Goal: Check status: Check status

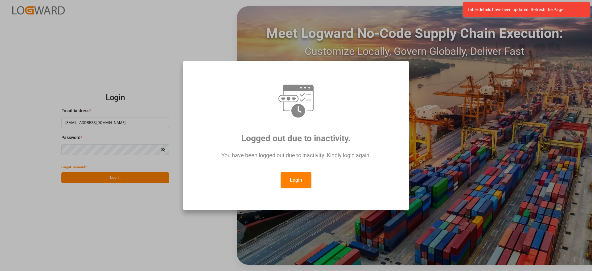
click at [297, 186] on button "Login" at bounding box center [295, 180] width 31 height 17
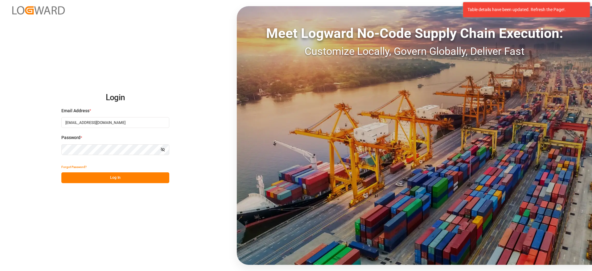
click at [297, 185] on div "Meet Logward No-Code Supply Chain Execution: Customize Locally, Govern Globally…" at bounding box center [414, 135] width 355 height 259
click at [121, 180] on button "Log In" at bounding box center [115, 177] width 108 height 11
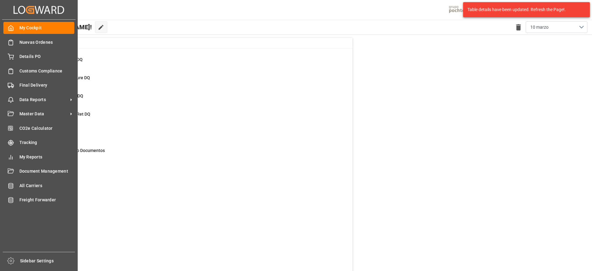
click at [32, 92] on div "My Cockpit My Cockpit Nuevas Ordenes Nuevas Ordenes Details PO Details PO Custo…" at bounding box center [38, 136] width 73 height 232
click at [37, 84] on span "Final Delivery" at bounding box center [46, 85] width 55 height 6
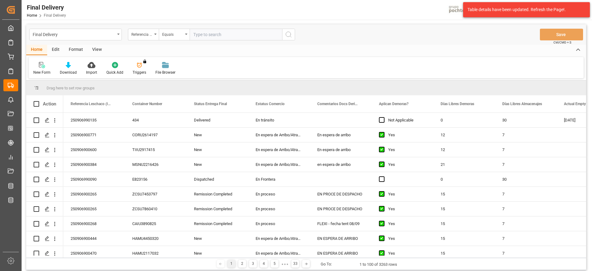
click at [216, 36] on input "text" at bounding box center [236, 35] width 92 height 12
click at [209, 33] on input "text" at bounding box center [236, 35] width 92 height 12
paste input "250906900071"
type input "250906900071"
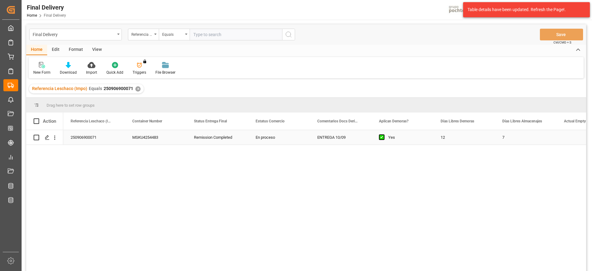
click at [460, 144] on div "12" at bounding box center [464, 137] width 62 height 14
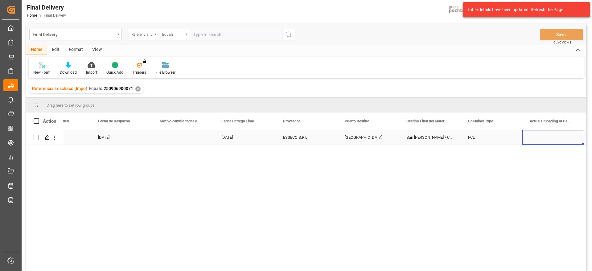
scroll to position [0, 2068]
click at [248, 137] on div "Press SPACE to select this row." at bounding box center [245, 137] width 62 height 14
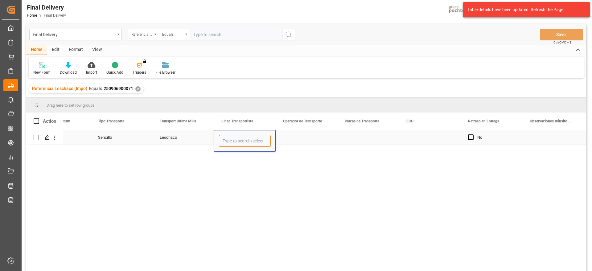
click at [248, 137] on input "Press SPACE to select this row." at bounding box center [245, 141] width 52 height 12
click at [260, 182] on div "TLH" at bounding box center [244, 180] width 51 height 22
type input "TLH"
click at [304, 131] on div "Action Actual Unloading at Destination Actual Empty Return Tipo Transporte" at bounding box center [306, 193] width 560 height 162
click at [300, 140] on div "Press SPACE to select this row." at bounding box center [307, 137] width 62 height 14
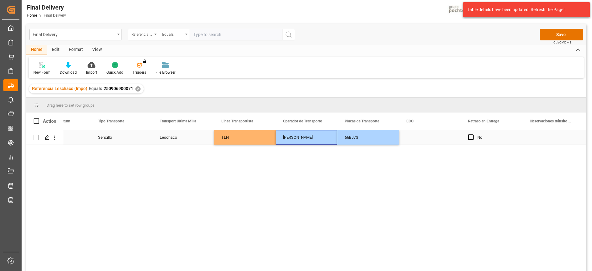
click at [422, 137] on div "Press SPACE to select this row." at bounding box center [430, 137] width 62 height 14
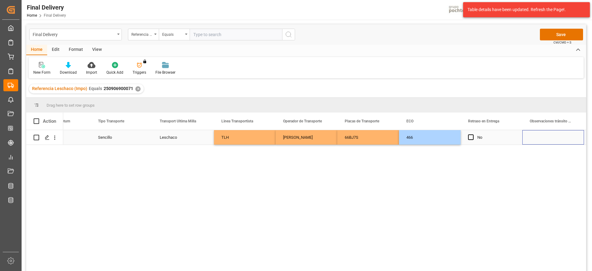
click at [542, 139] on div "Press SPACE to select this row." at bounding box center [553, 137] width 62 height 14
click at [557, 33] on button "Save" at bounding box center [561, 35] width 43 height 12
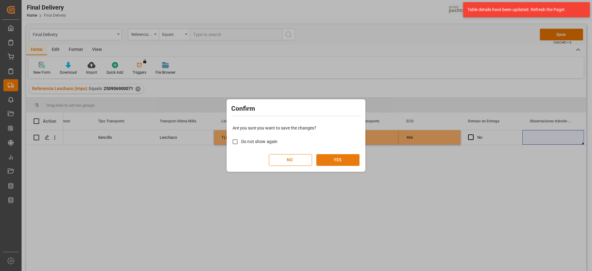
click at [343, 162] on button "YES" at bounding box center [337, 160] width 43 height 12
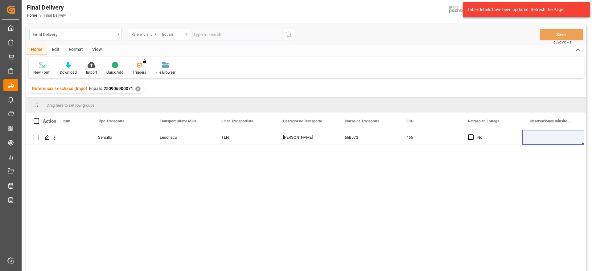
click at [138, 90] on div "✕" at bounding box center [137, 88] width 5 height 5
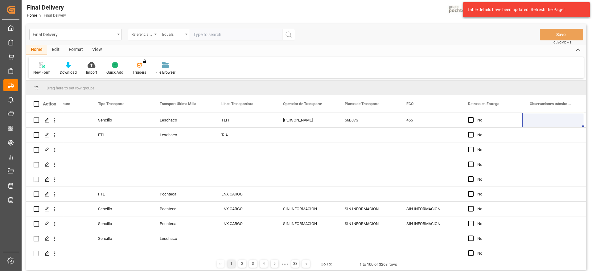
click at [222, 33] on input "text" at bounding box center [236, 35] width 92 height 12
paste input "250906900472"
type input "250906900472"
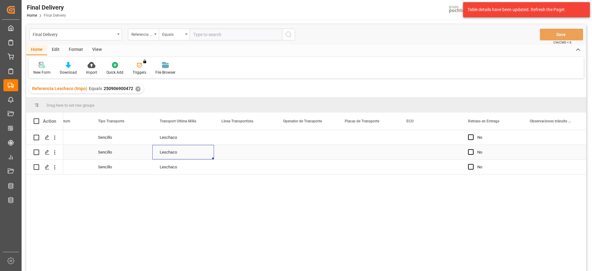
click at [166, 148] on div "Leschaco" at bounding box center [183, 152] width 62 height 14
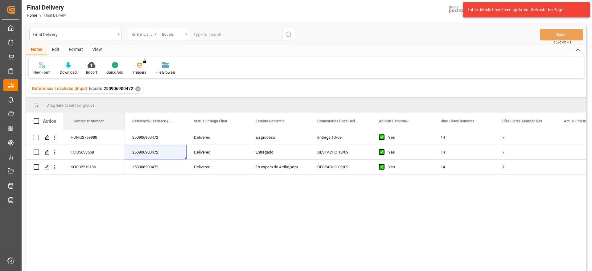
drag, startPoint x: 151, startPoint y: 121, endPoint x: 58, endPoint y: 127, distance: 93.8
click at [174, 141] on div "250906900472" at bounding box center [156, 137] width 62 height 14
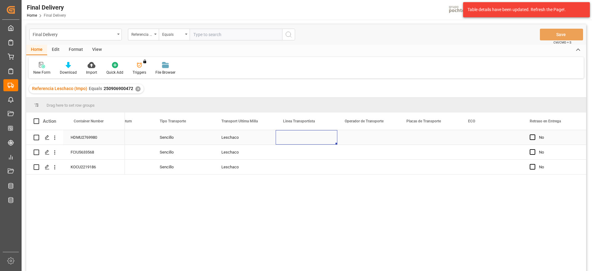
click at [292, 137] on div "Press SPACE to select this row." at bounding box center [307, 137] width 62 height 14
click at [292, 137] on input "Press SPACE to select this row." at bounding box center [306, 141] width 52 height 12
type input "TLH"
click at [367, 138] on div "Press SPACE to select this row." at bounding box center [368, 137] width 62 height 14
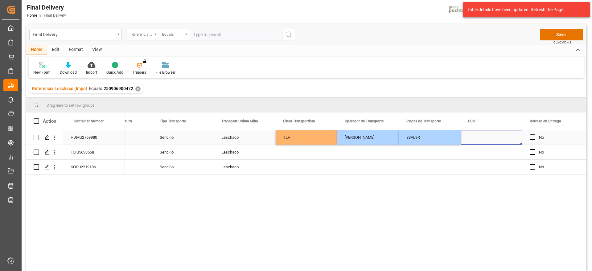
click at [475, 139] on div "Press SPACE to select this row." at bounding box center [491, 137] width 62 height 14
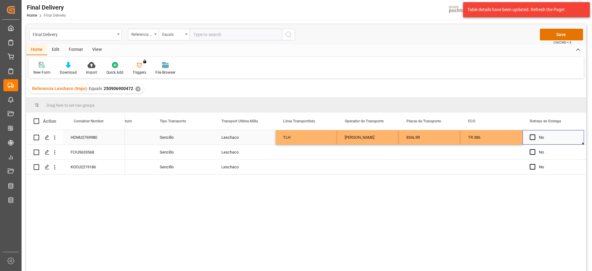
click at [560, 137] on div "No" at bounding box center [558, 137] width 38 height 14
click at [557, 36] on button "Save" at bounding box center [561, 35] width 43 height 12
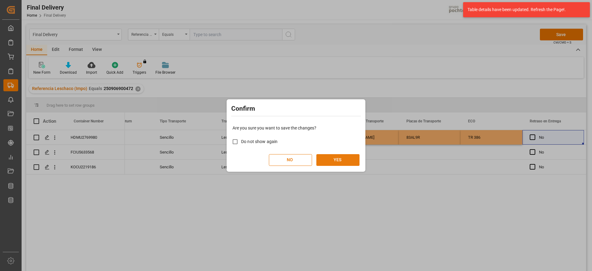
click at [335, 164] on button "YES" at bounding box center [337, 160] width 43 height 12
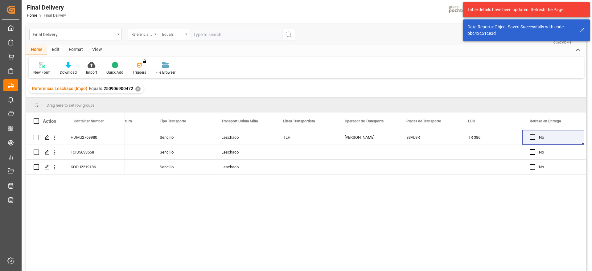
click at [134, 86] on div "Referencia Leschaco (Impo) Equals 250906900472 ✕" at bounding box center [86, 88] width 115 height 9
click at [137, 89] on div "✕" at bounding box center [137, 88] width 5 height 5
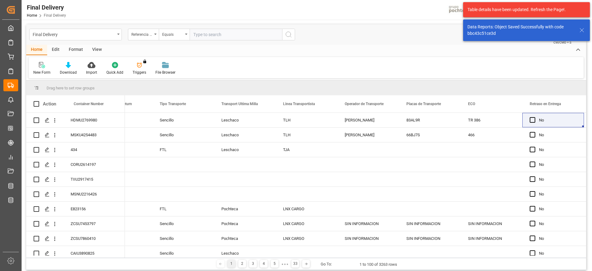
click at [214, 32] on input "text" at bounding box center [236, 35] width 92 height 12
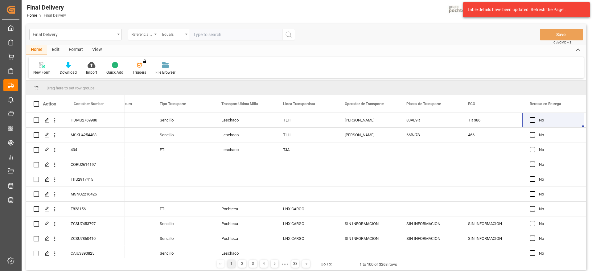
paste input "250906900268"
type input "250906900268"
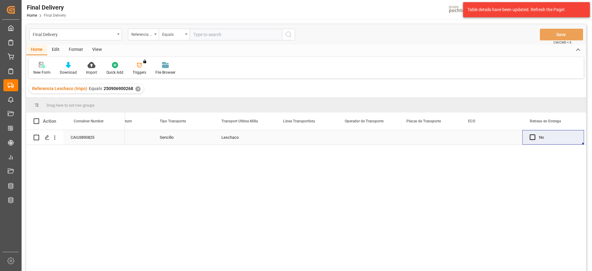
click at [284, 142] on div "Press SPACE to select this row." at bounding box center [307, 137] width 62 height 14
click at [289, 146] on div "Sencillo Leschaco No 3600469699" at bounding box center [355, 202] width 461 height 145
click at [287, 140] on div "Press SPACE to select this row." at bounding box center [307, 137] width 62 height 14
click at [287, 140] on input "Press SPACE to select this row." at bounding box center [306, 141] width 52 height 12
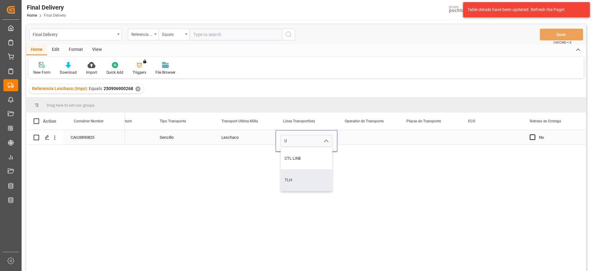
click at [293, 181] on div "TLH" at bounding box center [306, 180] width 51 height 22
type input "TLH"
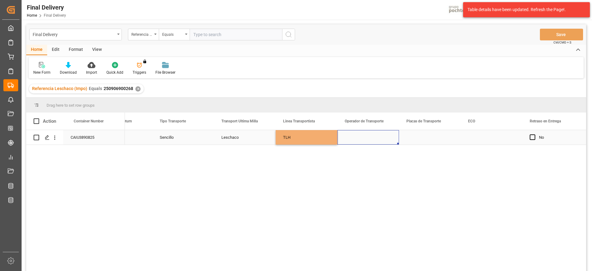
click at [359, 137] on div "Press SPACE to select this row." at bounding box center [368, 137] width 62 height 14
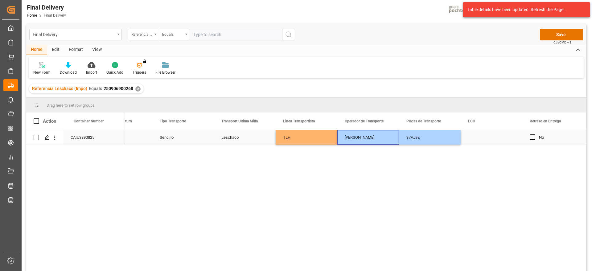
click at [481, 138] on div "Press SPACE to select this row." at bounding box center [491, 137] width 62 height 14
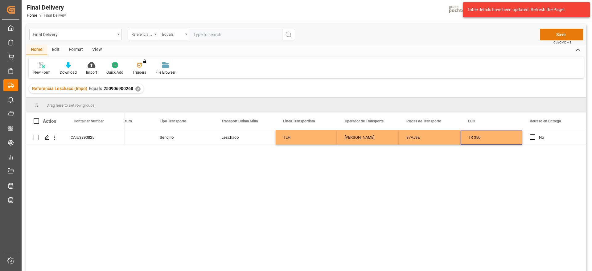
click at [566, 30] on button "Save" at bounding box center [561, 35] width 43 height 12
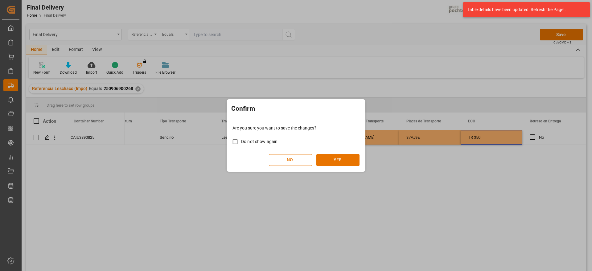
click at [343, 166] on div "Are you sure you want to save the changes? Do not show again NO YES" at bounding box center [296, 145] width 136 height 50
click at [341, 162] on button "YES" at bounding box center [337, 160] width 43 height 12
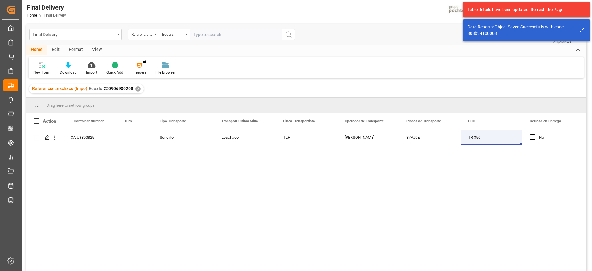
drag, startPoint x: 139, startPoint y: 88, endPoint x: 135, endPoint y: 86, distance: 4.6
click at [139, 88] on div "Referencia Leschaco (Impo) Equals 250906900268 ✕" at bounding box center [86, 88] width 115 height 9
click at [137, 86] on div "✕" at bounding box center [137, 88] width 5 height 5
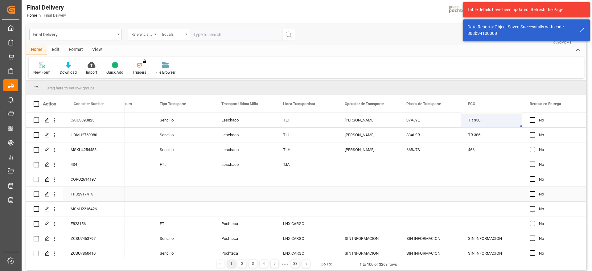
click at [258, 175] on div "Press SPACE to select this row." at bounding box center [245, 179] width 62 height 14
